Goal: Task Accomplishment & Management: Complete application form

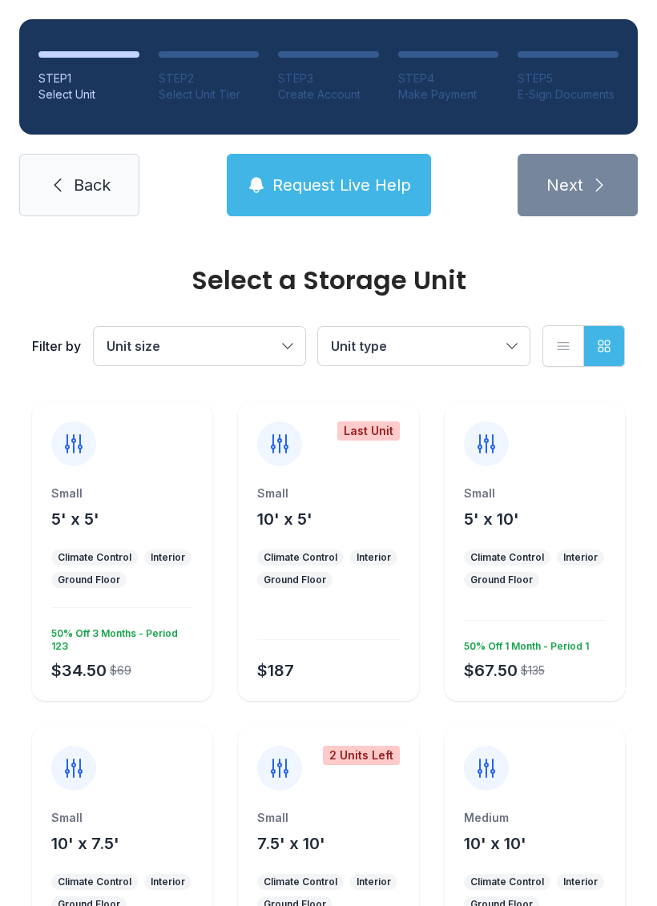
click at [127, 636] on div "50% Off 3 Months - Period 123" at bounding box center [119, 637] width 148 height 32
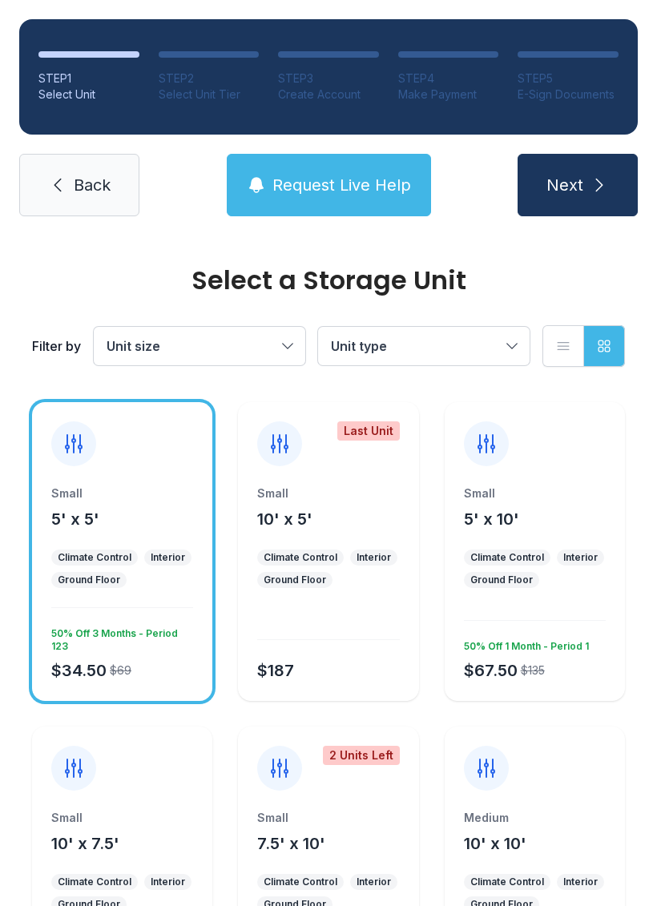
click at [563, 191] on span "Next" at bounding box center [565, 185] width 37 height 22
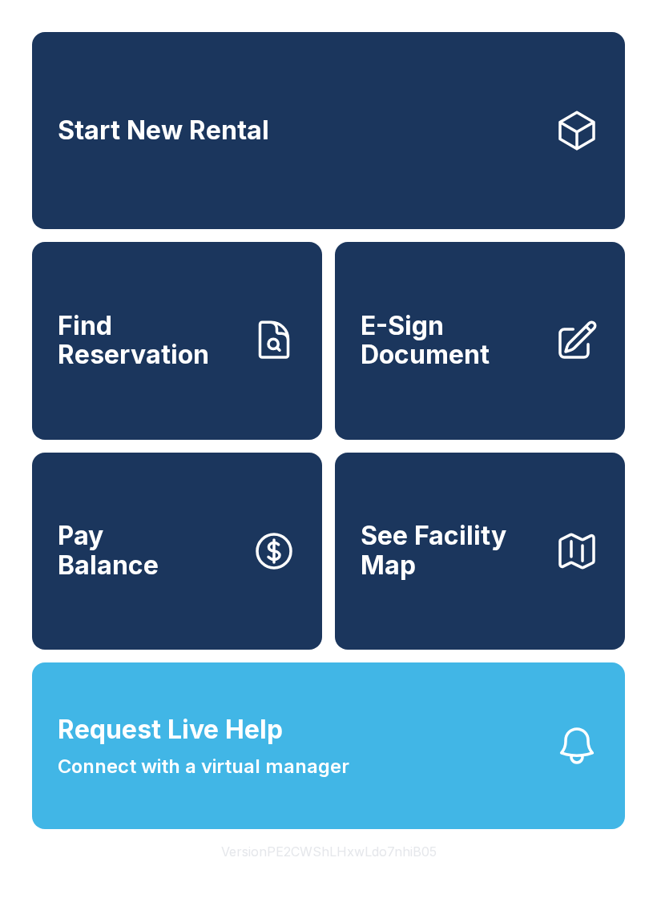
click at [490, 362] on span "E-Sign Document" at bounding box center [451, 341] width 181 height 59
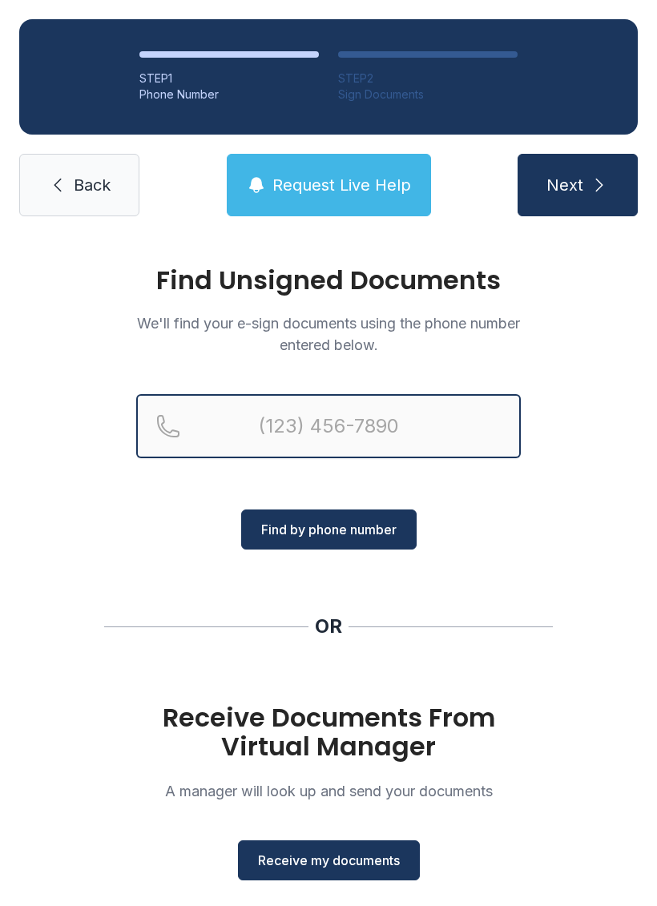
click at [280, 420] on input "Reservation phone number" at bounding box center [328, 426] width 385 height 64
type input "(630) 666-6661"
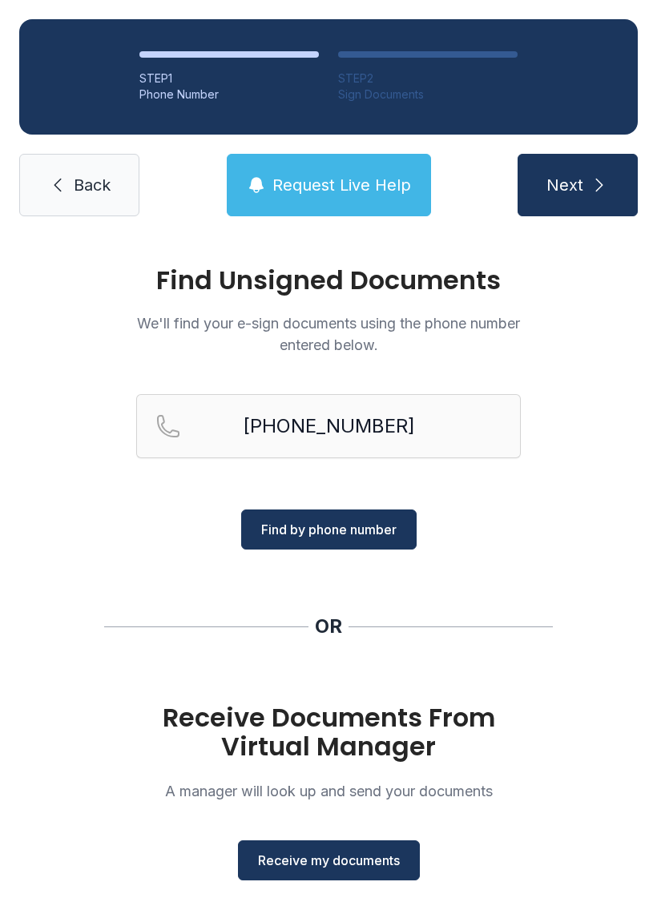
click at [319, 531] on span "Find by phone number" at bounding box center [328, 529] width 135 height 19
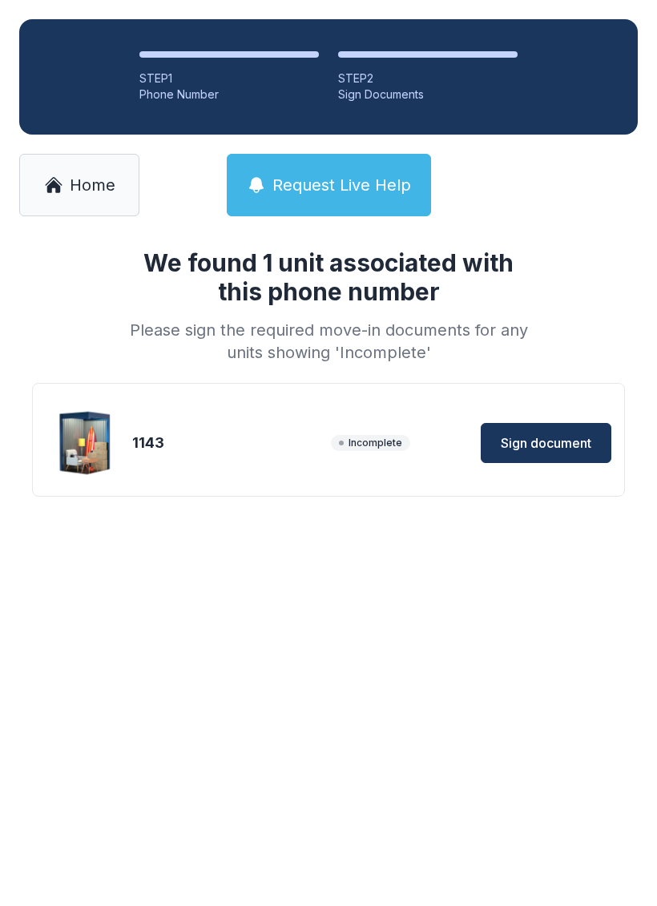
click at [536, 444] on span "Sign document" at bounding box center [546, 443] width 91 height 19
click at [531, 441] on span "Sign document" at bounding box center [546, 443] width 91 height 19
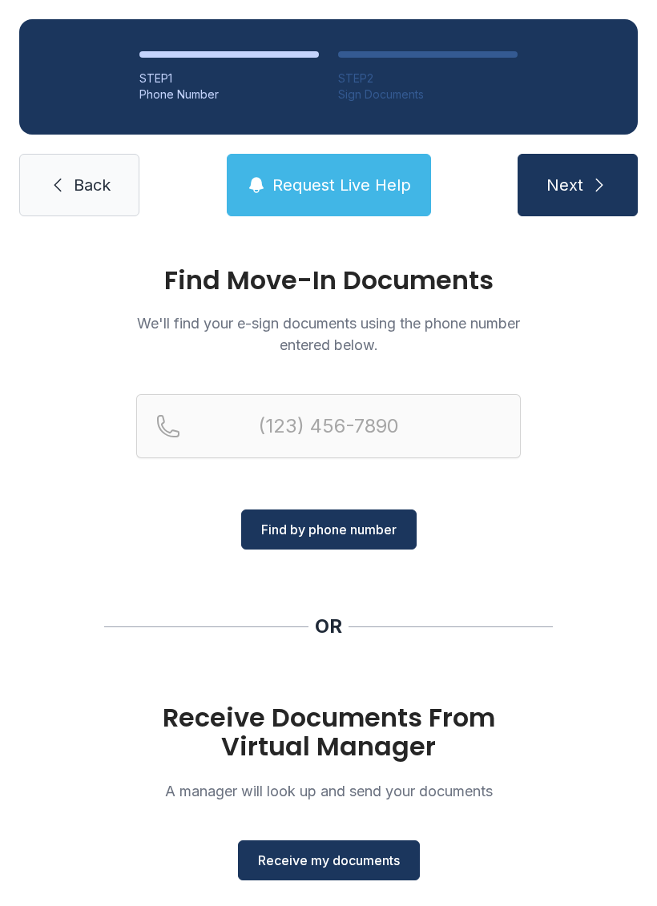
scroll to position [38, 0]
click at [81, 174] on span "Back" at bounding box center [92, 185] width 37 height 22
